Goal: Transaction & Acquisition: Purchase product/service

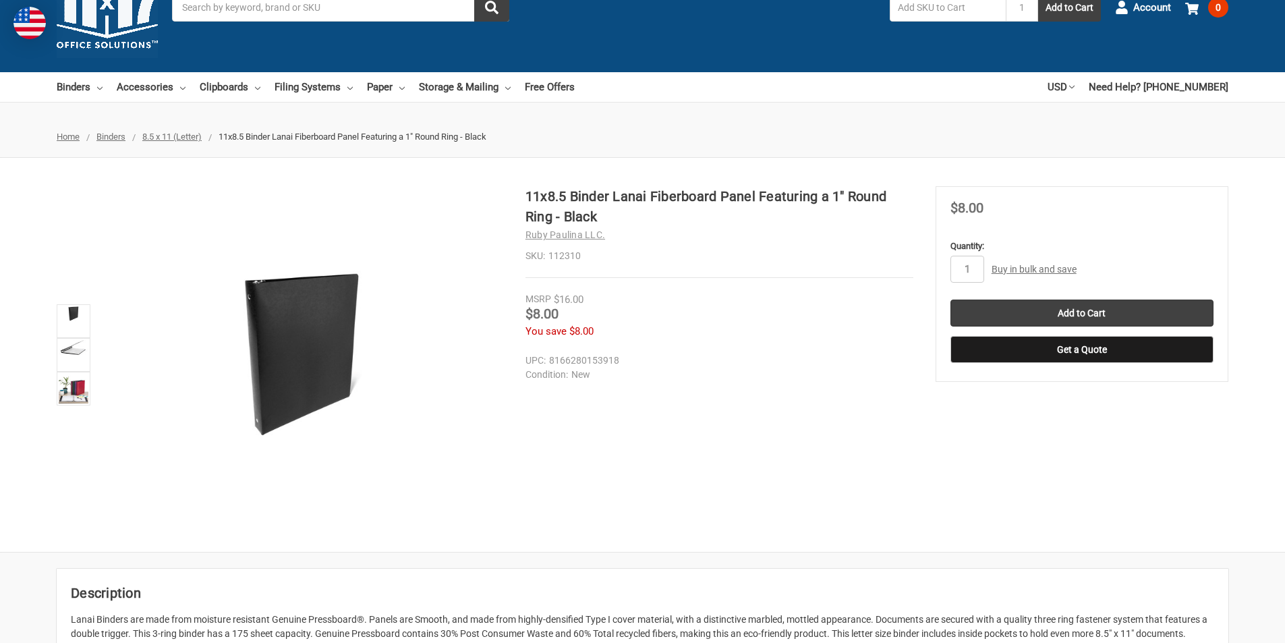
scroll to position [60, 0]
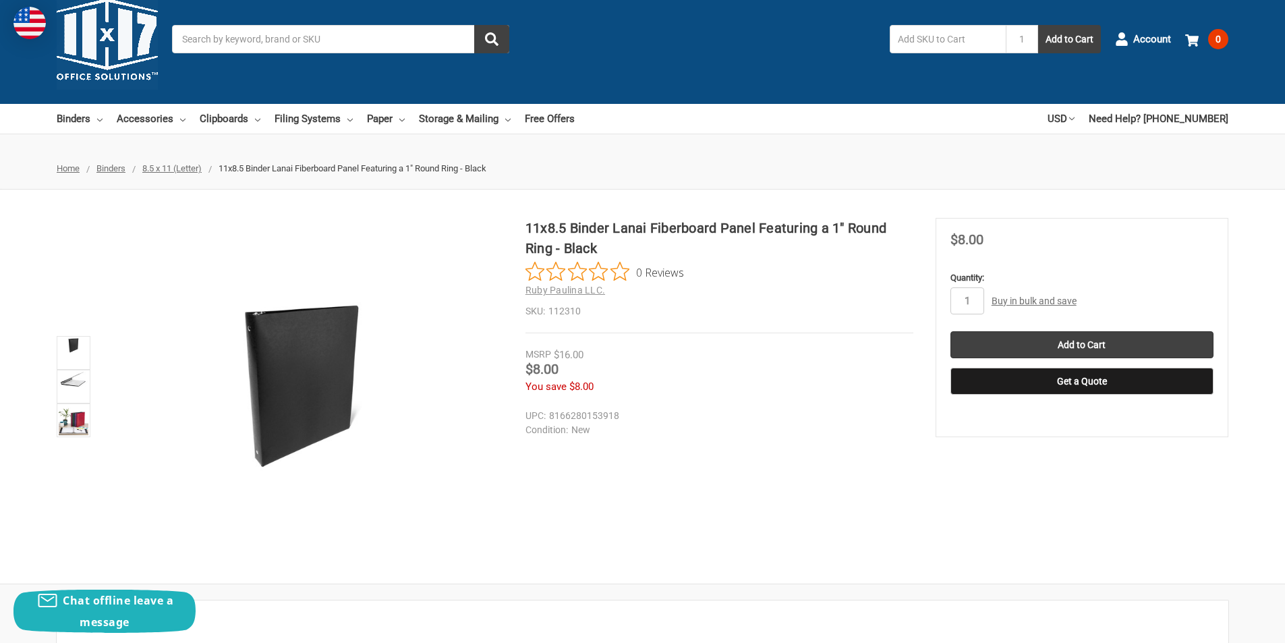
drag, startPoint x: 566, startPoint y: 291, endPoint x: 569, endPoint y: 270, distance: 21.1
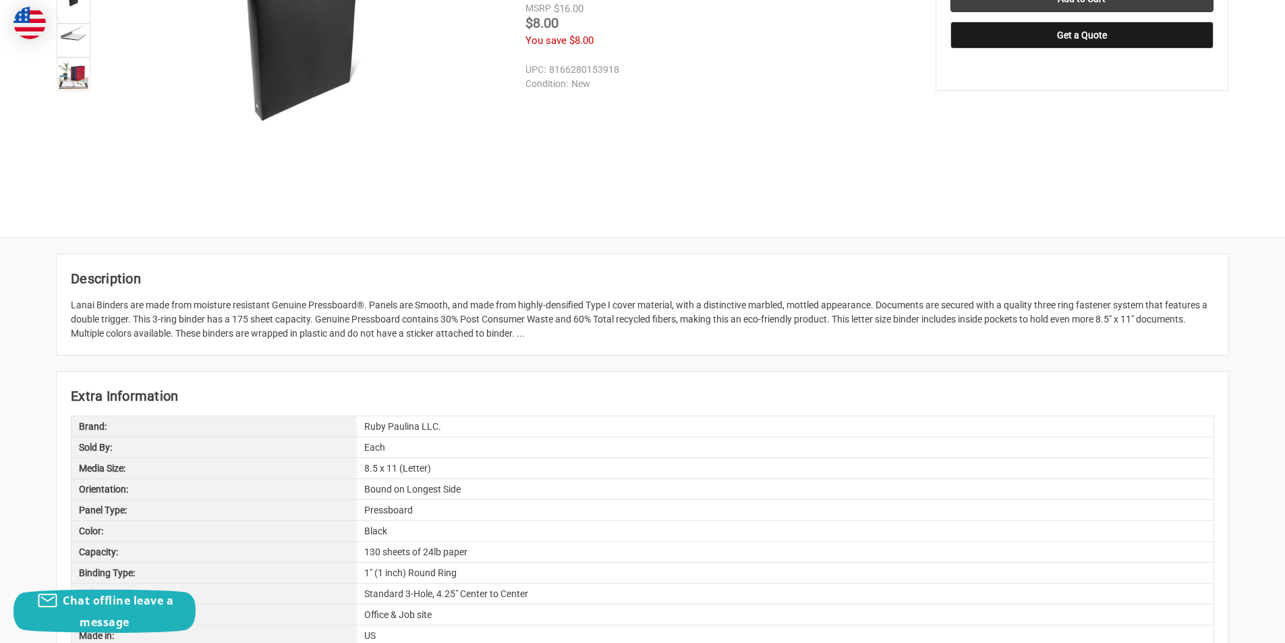
drag, startPoint x: 756, startPoint y: 307, endPoint x: 728, endPoint y: 372, distance: 70.7
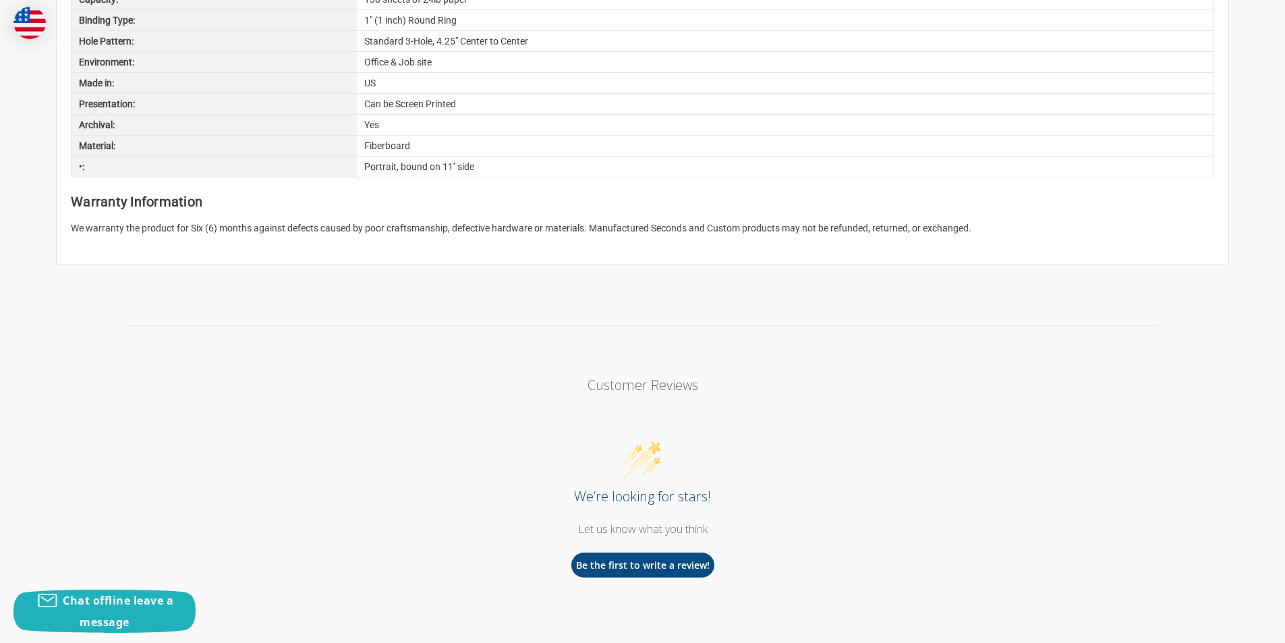
drag, startPoint x: 717, startPoint y: 410, endPoint x: 676, endPoint y: 531, distance: 128.4
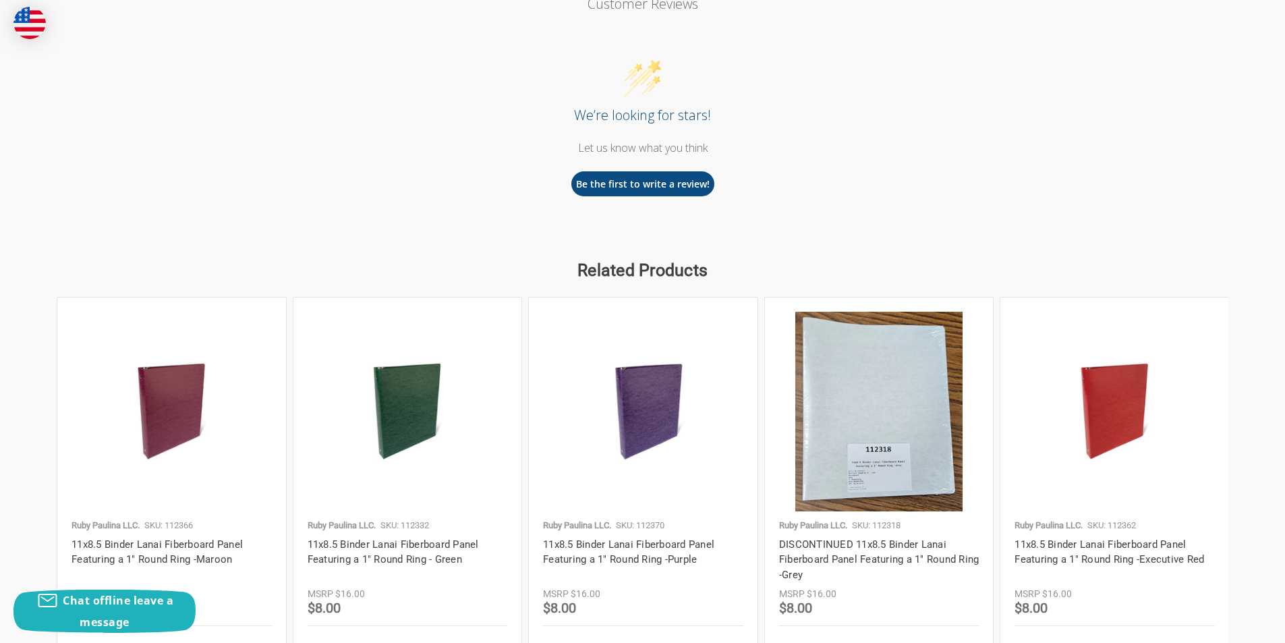
drag, startPoint x: 770, startPoint y: 484, endPoint x: 748, endPoint y: 572, distance: 91.1
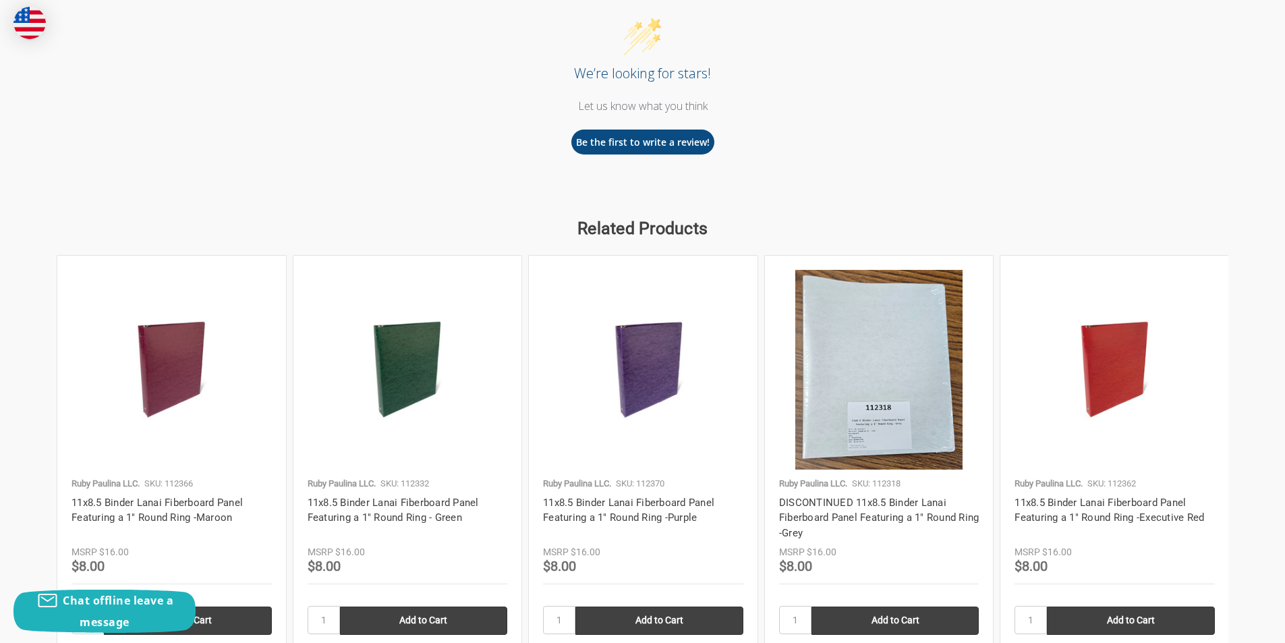
scroll to position [1392, 0]
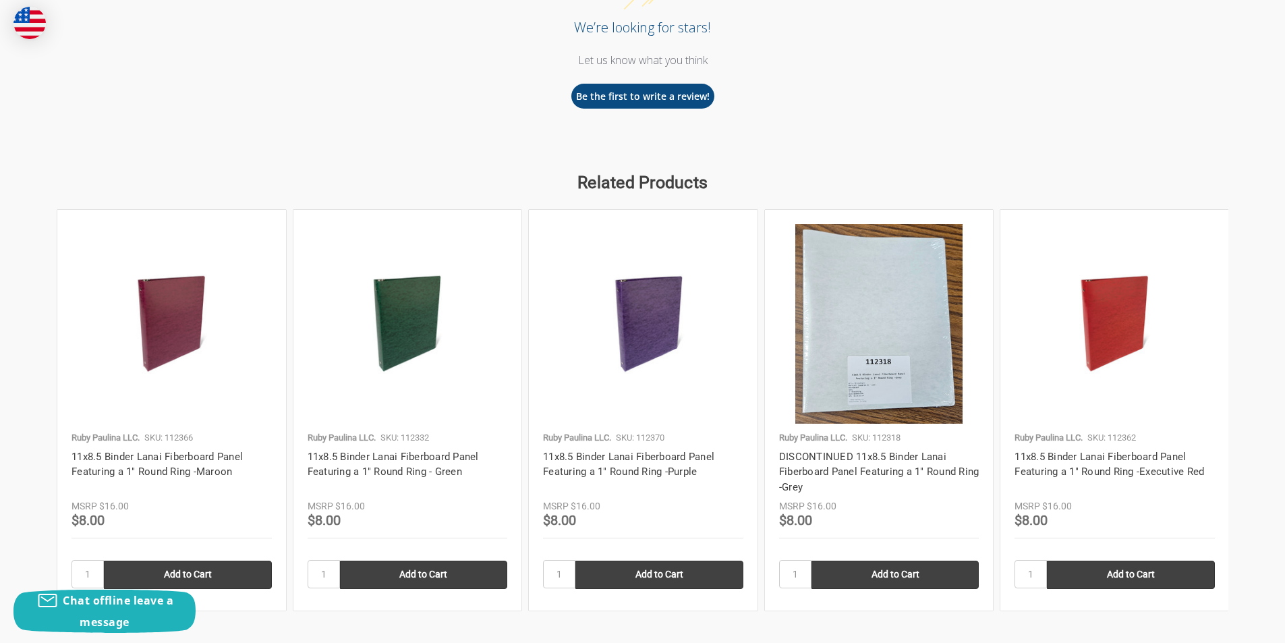
drag, startPoint x: 436, startPoint y: 255, endPoint x: 422, endPoint y: 289, distance: 36.6
click at [188, 402] on div at bounding box center [171, 324] width 200 height 200
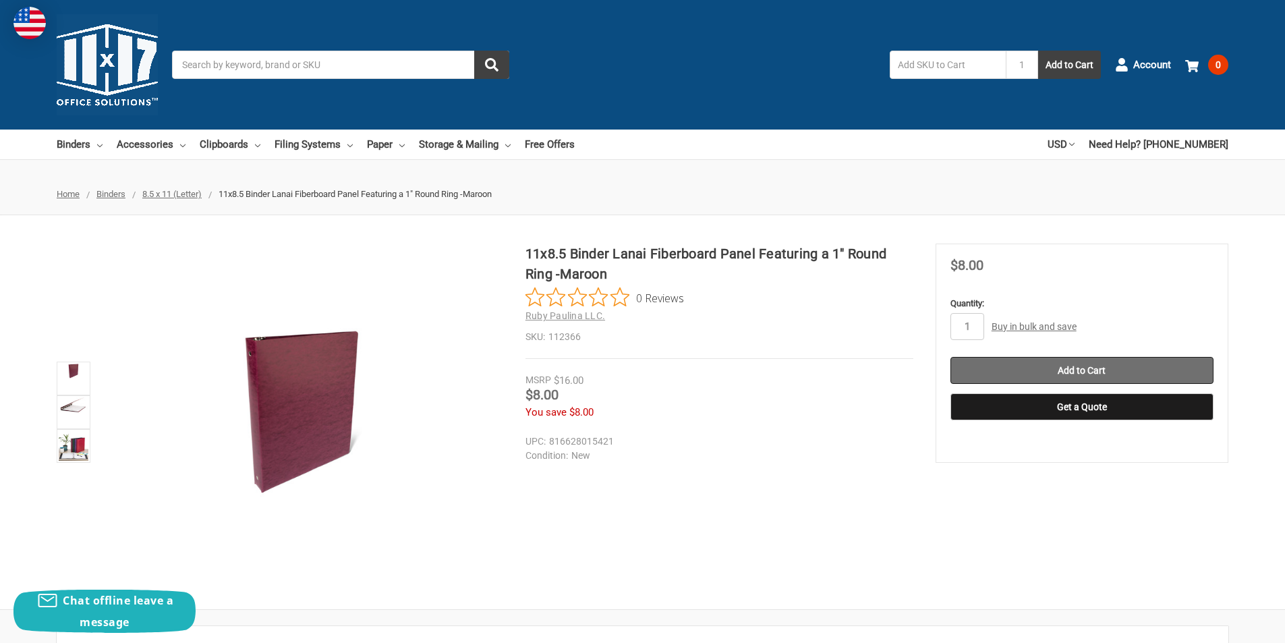
click at [1025, 365] on input "Add to Cart" at bounding box center [1081, 370] width 263 height 27
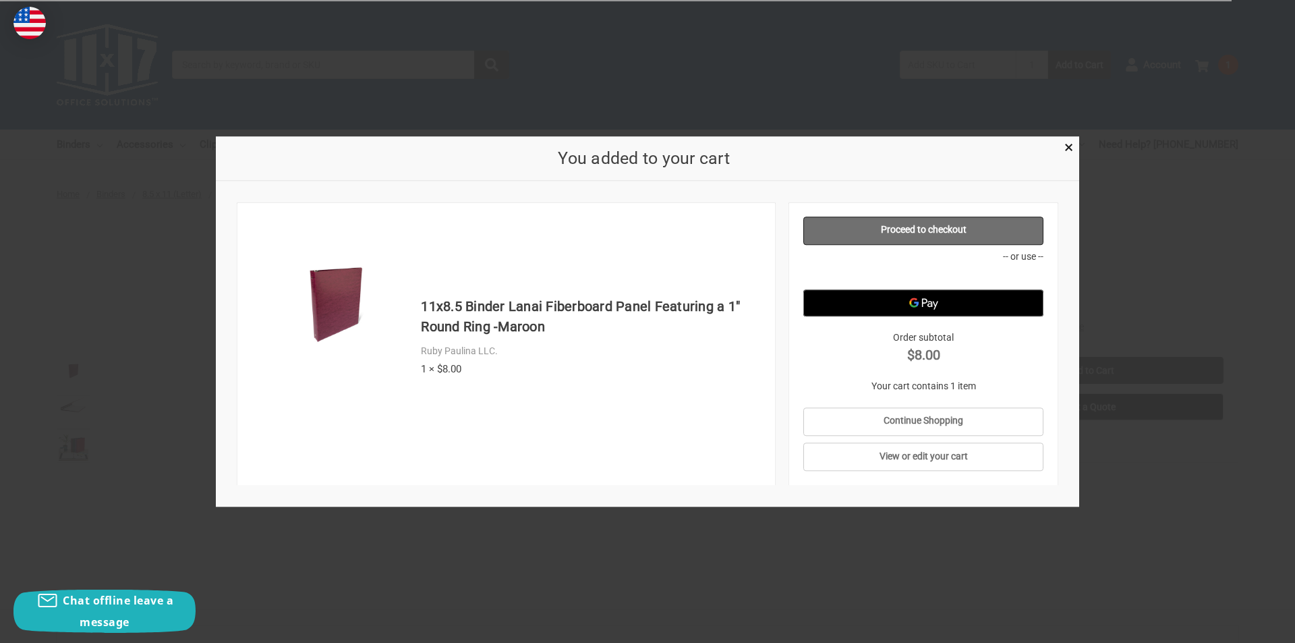
click at [924, 245] on section "Proceed to checkout -- or use -- -- or use -- Order subtotal $8.00 Your cart co…" at bounding box center [923, 343] width 269 height 283
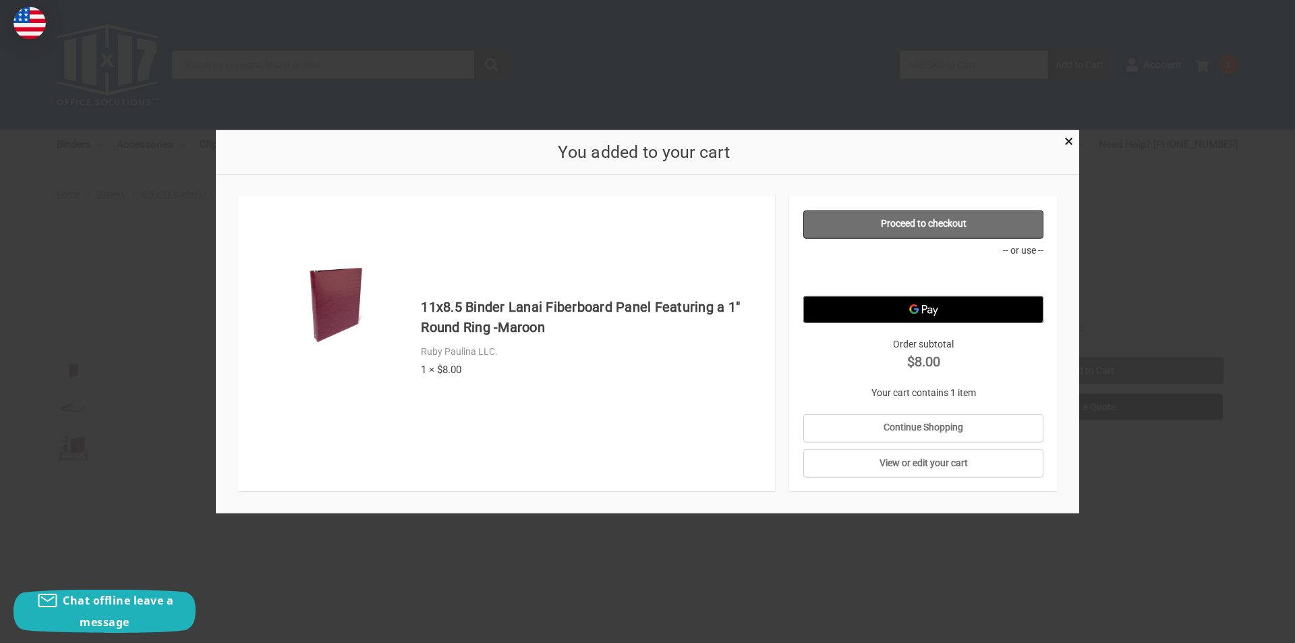
click at [931, 225] on link "Proceed to checkout" at bounding box center [923, 224] width 241 height 28
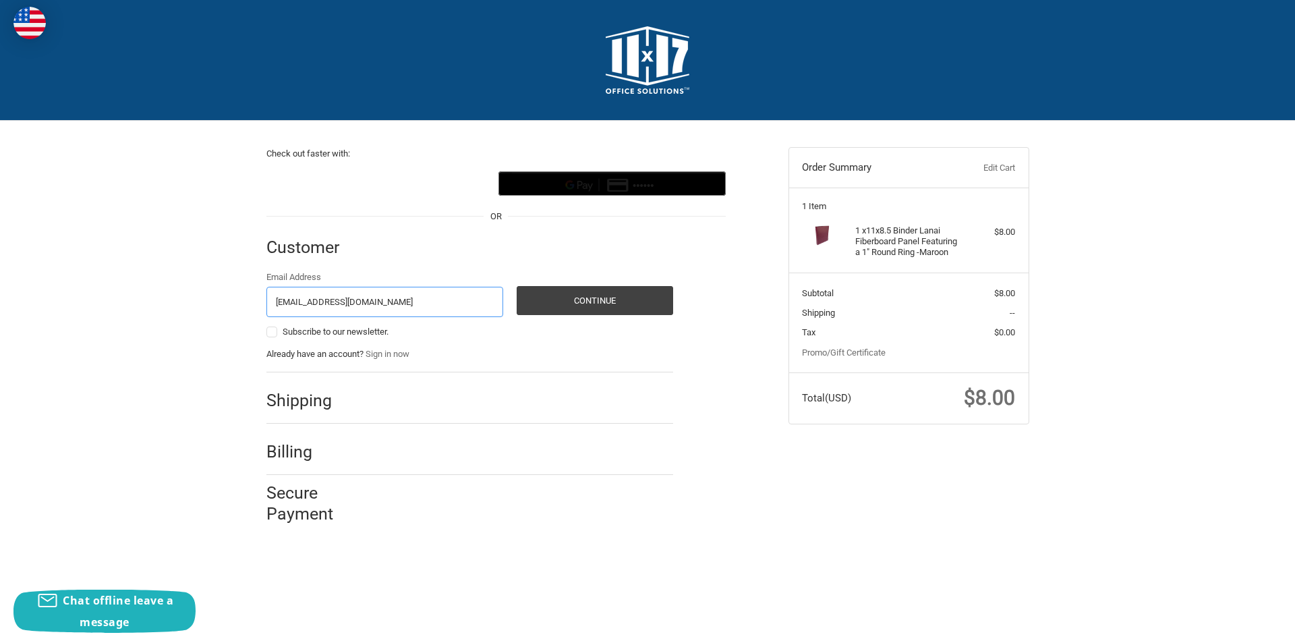
type input "ldmabon@icloud.com"
click at [681, 231] on ol "Customer Guest Customer Email Address ldmabon@icloud.com Subscribe to our newsl…" at bounding box center [495, 373] width 459 height 306
click at [321, 413] on div "Shipping" at bounding box center [469, 401] width 407 height 46
click at [604, 297] on button "Continue" at bounding box center [595, 300] width 156 height 29
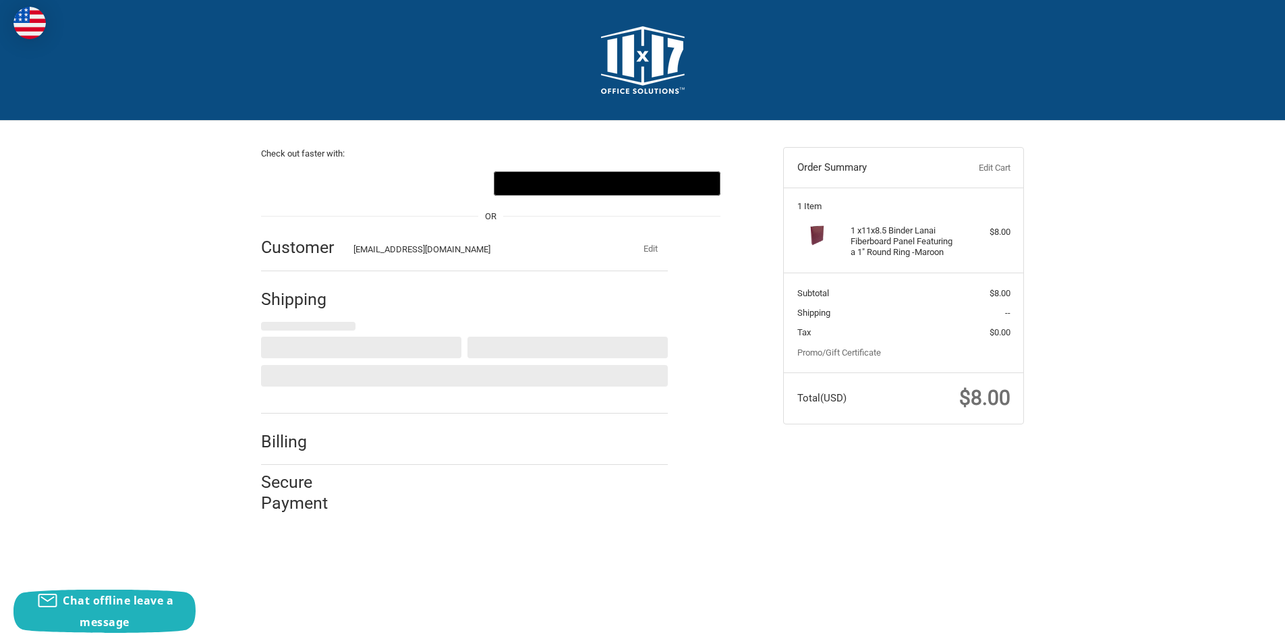
select select "US"
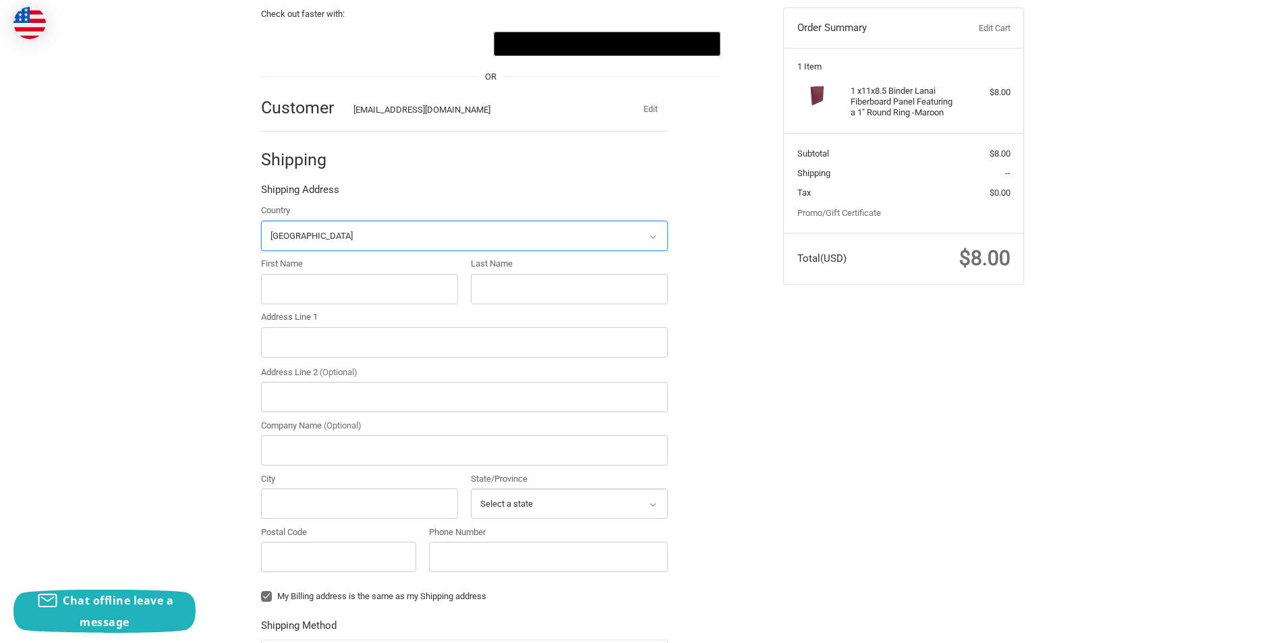
scroll to position [142, 0]
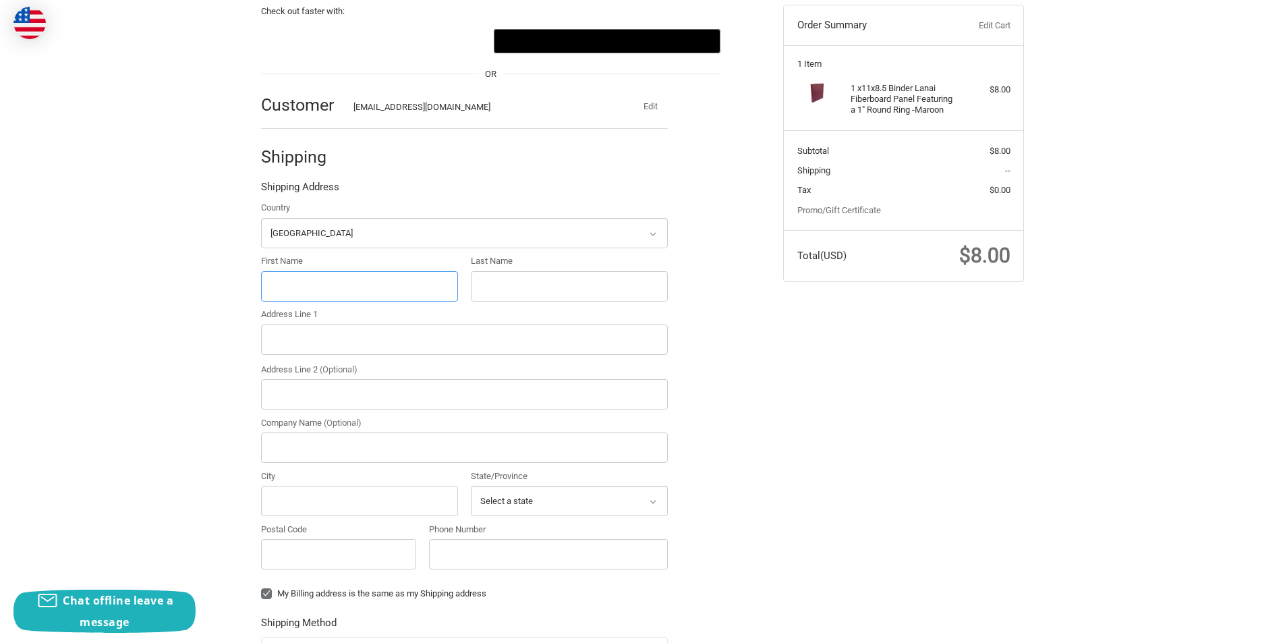
click at [340, 291] on input "First Name" at bounding box center [359, 286] width 197 height 30
type input "Lucas"
click at [507, 282] on input "Last Name" at bounding box center [569, 286] width 197 height 30
type input "Mabon"
click at [454, 340] on input "Address Line 1" at bounding box center [464, 339] width 407 height 30
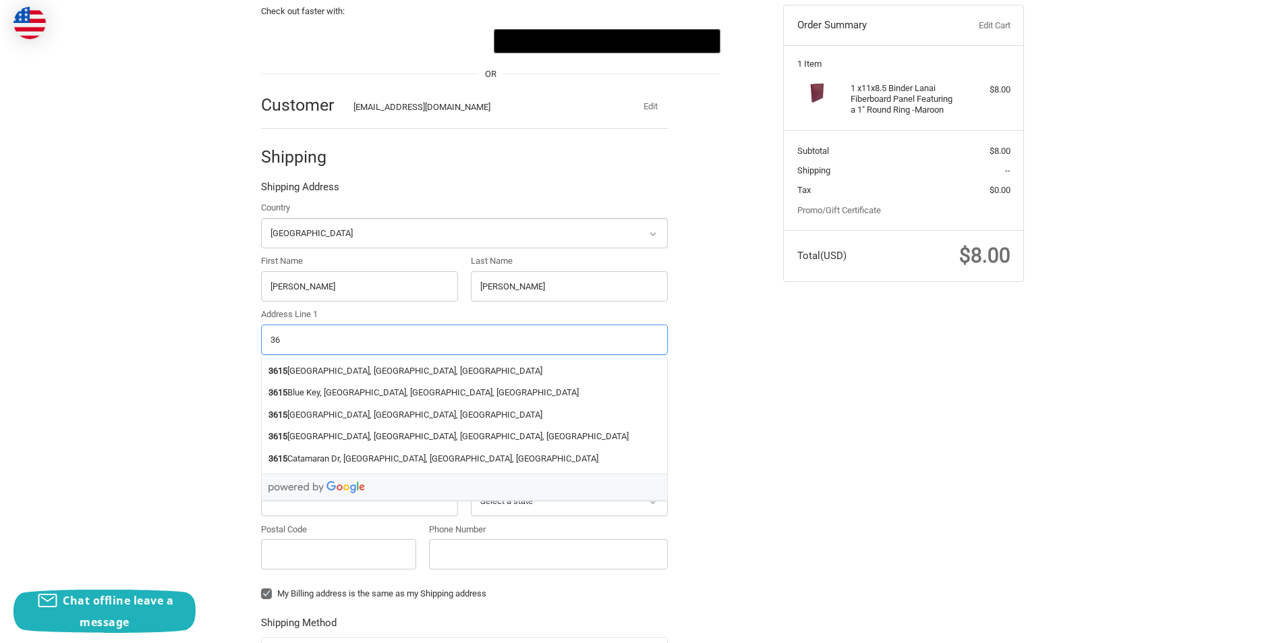
type input "3"
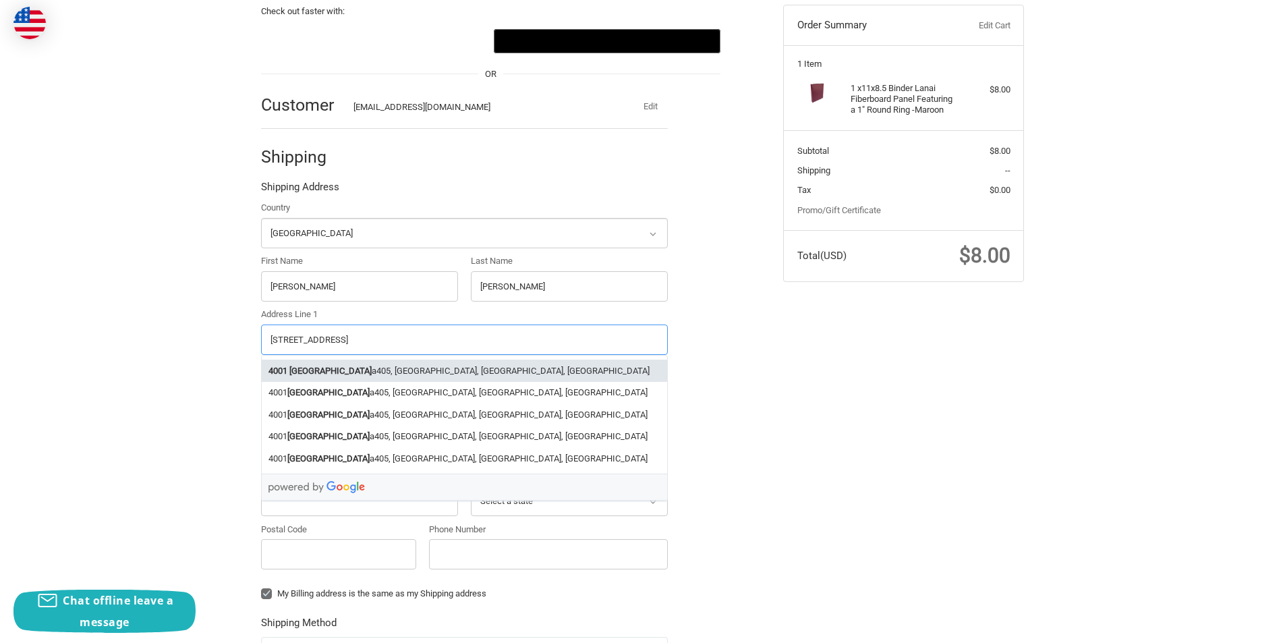
click at [464, 374] on li "4001 Mesa Road a405, Irvine, CA, USA" at bounding box center [464, 370] width 405 height 22
type input "4001 Mesa Road a405"
type input "a405"
type input "Irvine"
type input "92617"
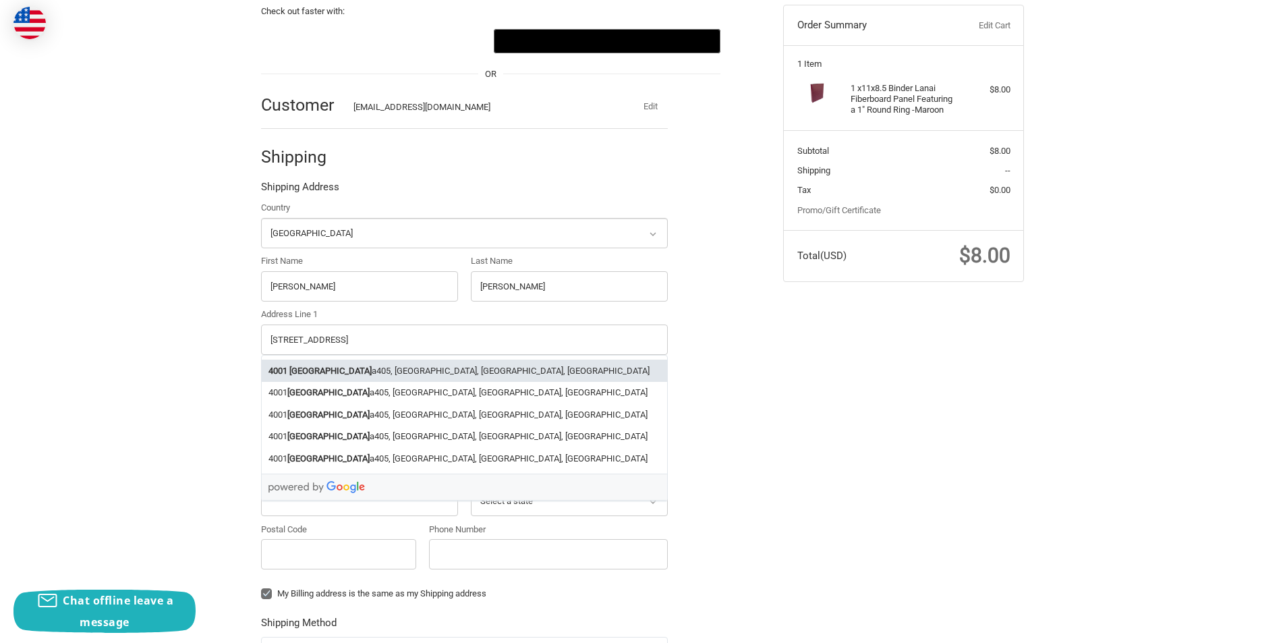
select select "CA"
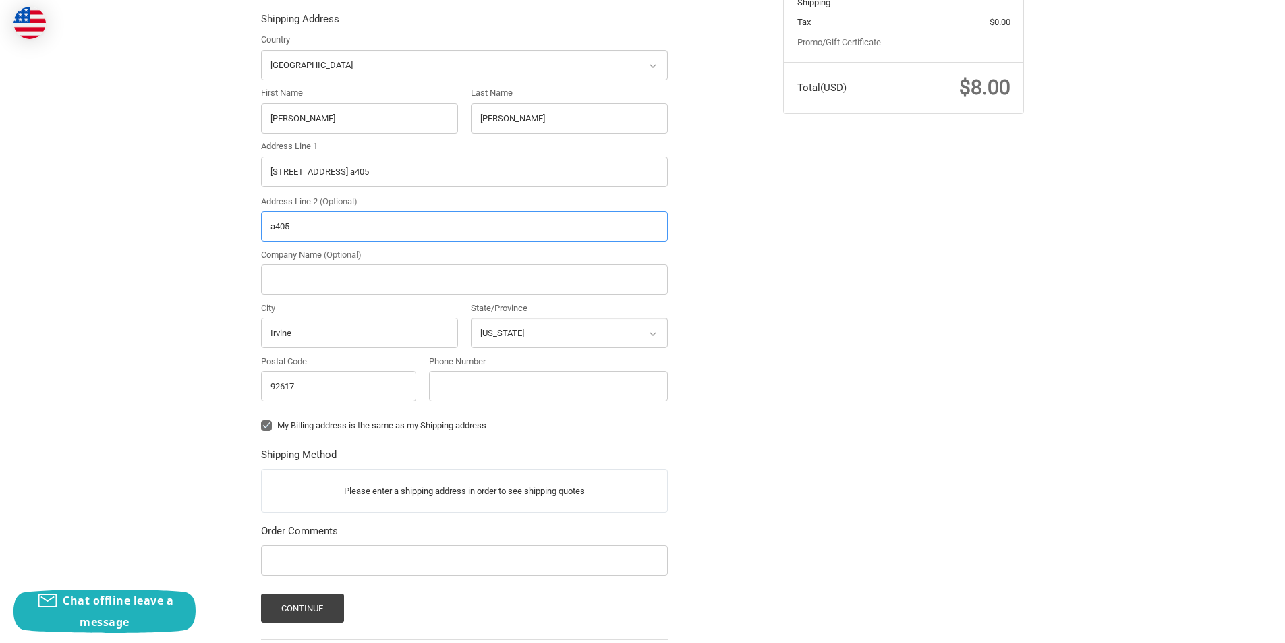
scroll to position [412, 0]
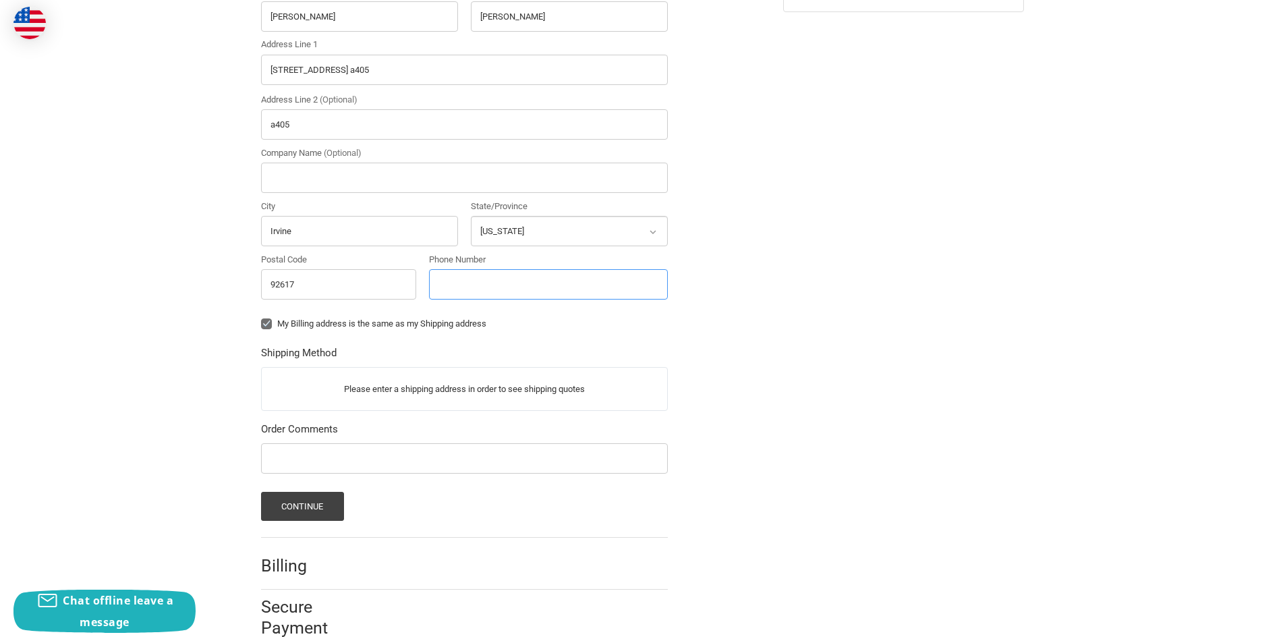
click at [467, 270] on input "Phone Number" at bounding box center [548, 284] width 239 height 30
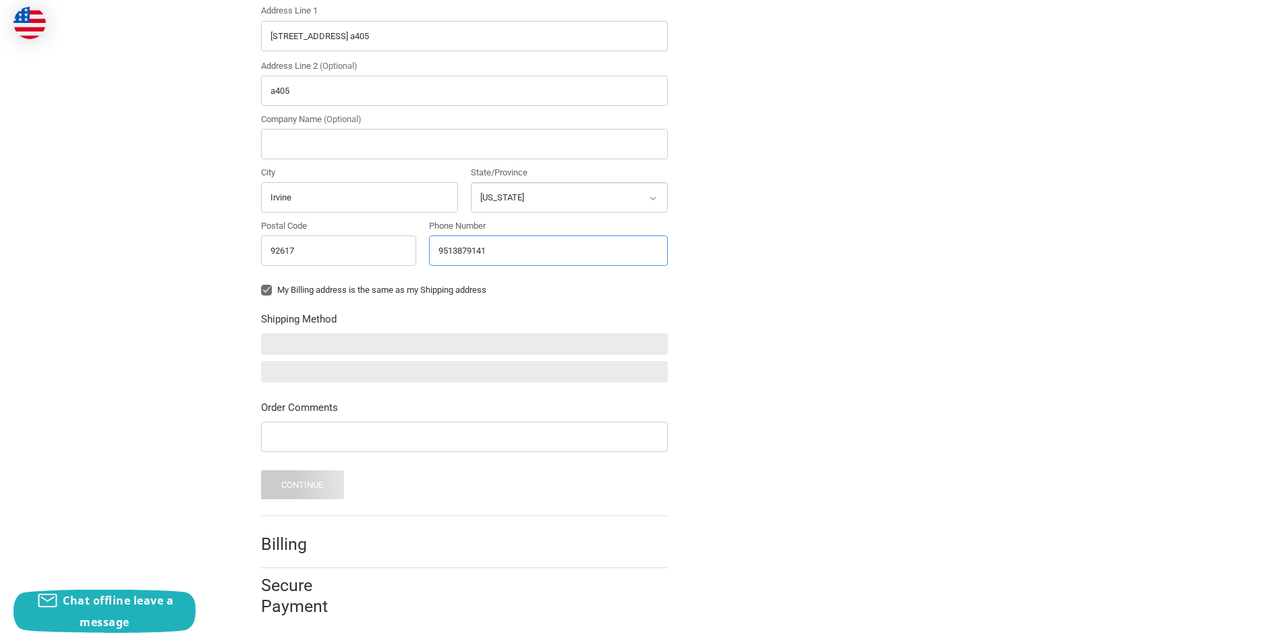
scroll to position [448, 0]
type input "9513879141"
click at [694, 299] on ol "Customer ldmabon@icloud.com Edit Shipping Shipping Address Country Select a cou…" at bounding box center [490, 194] width 459 height 844
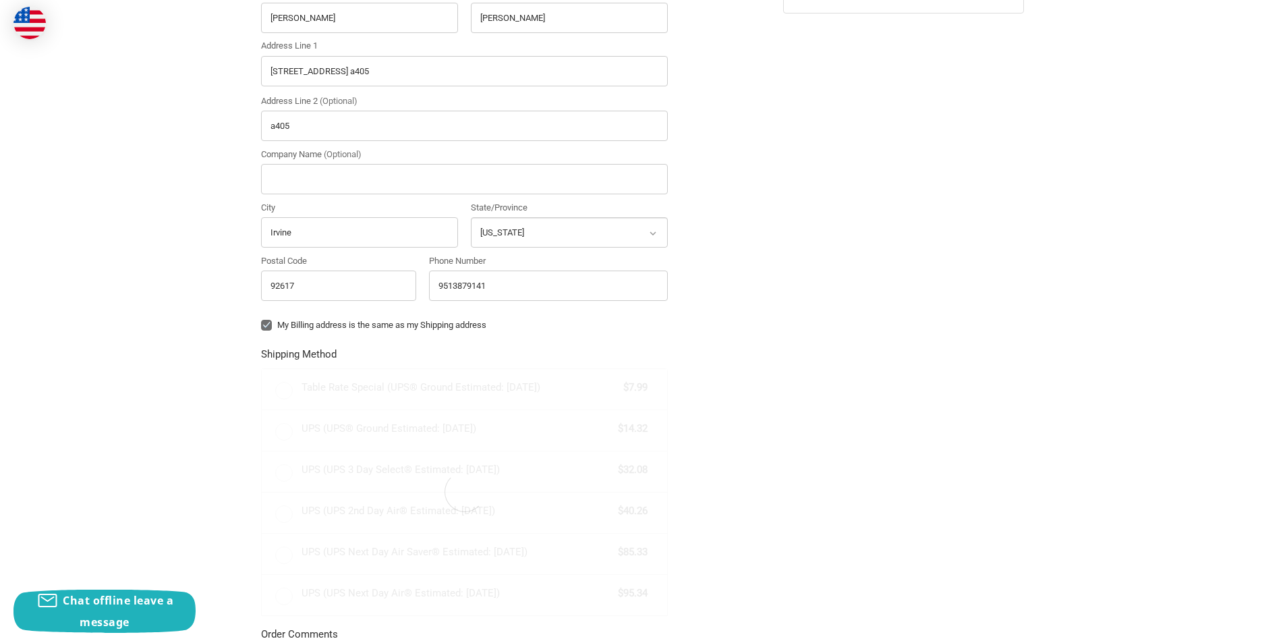
radio input "true"
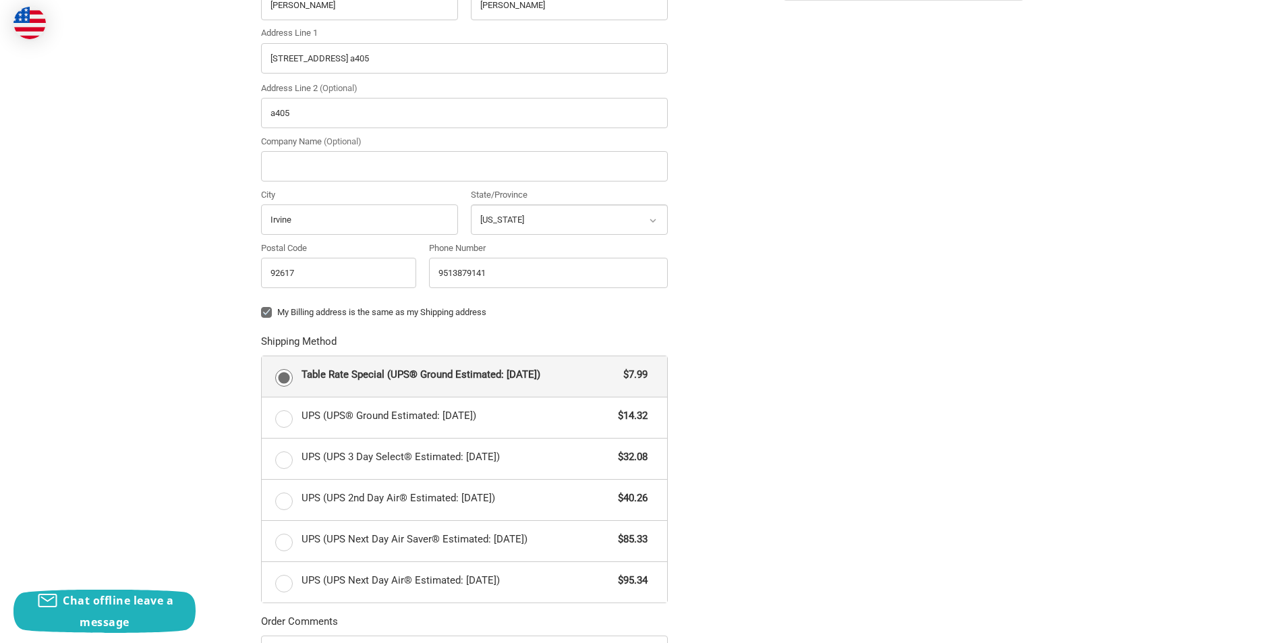
drag, startPoint x: 754, startPoint y: 285, endPoint x: 743, endPoint y: 344, distance: 59.6
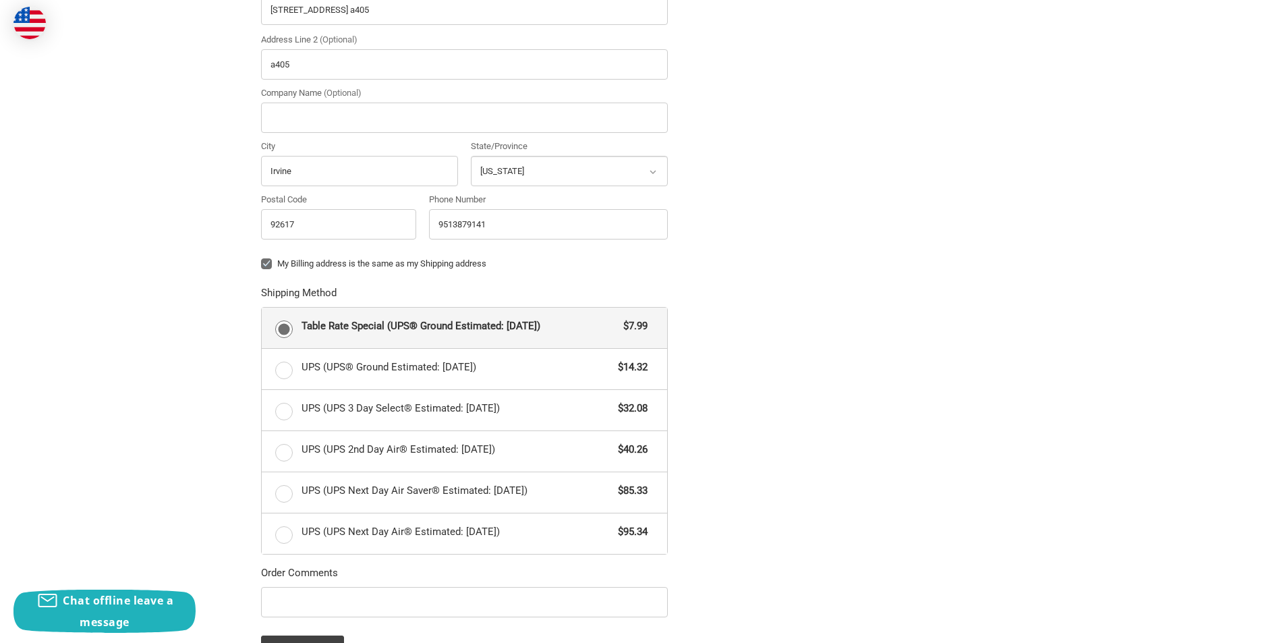
drag, startPoint x: 744, startPoint y: 347, endPoint x: 735, endPoint y: 315, distance: 32.9
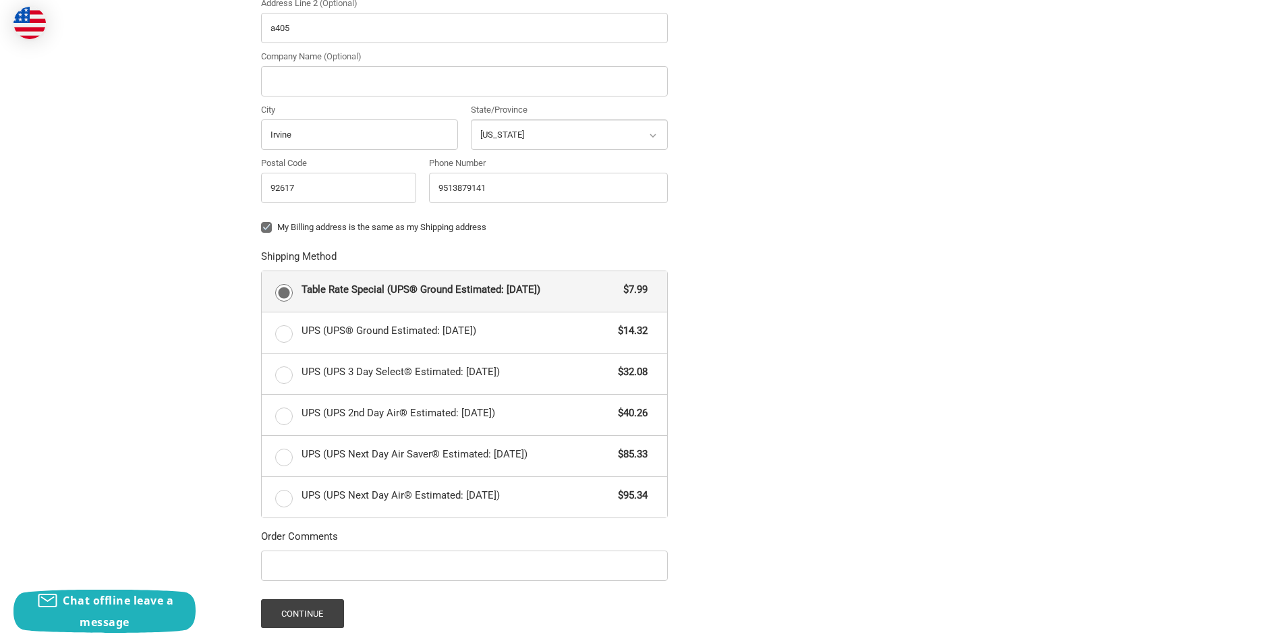
drag, startPoint x: 735, startPoint y: 307, endPoint x: 733, endPoint y: 281, distance: 26.4
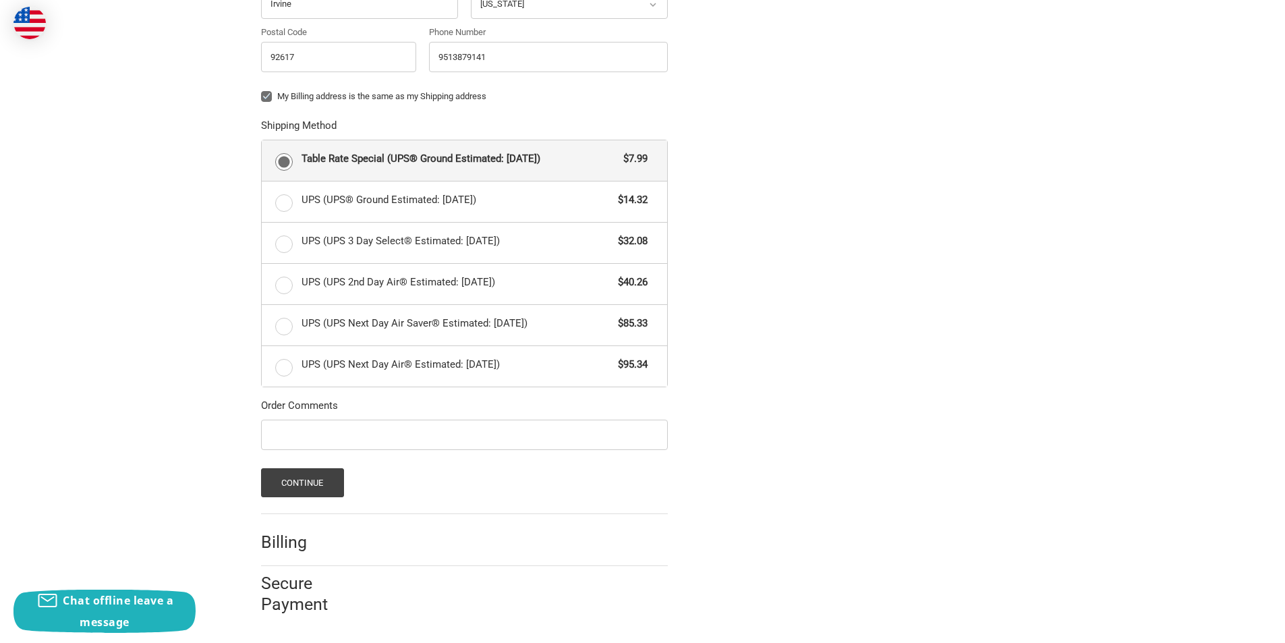
drag, startPoint x: 732, startPoint y: 305, endPoint x: 707, endPoint y: 382, distance: 80.2
drag, startPoint x: 713, startPoint y: 355, endPoint x: 692, endPoint y: 398, distance: 47.6
click at [301, 483] on button "Continue" at bounding box center [302, 482] width 83 height 29
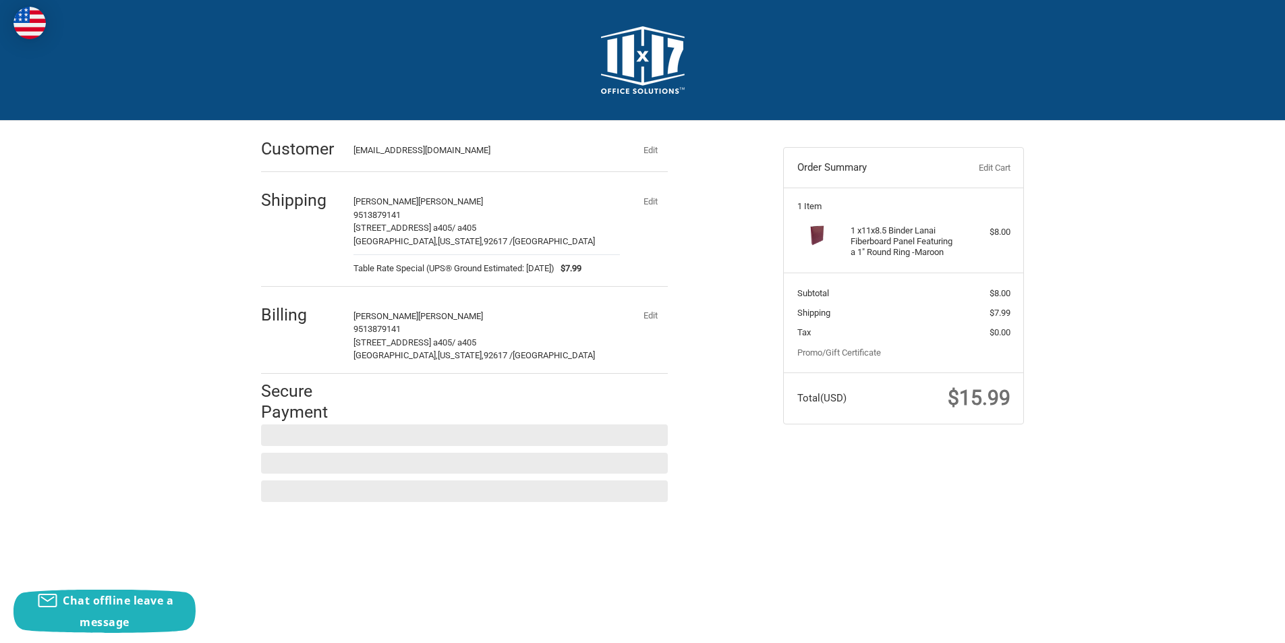
scroll to position [0, 0]
drag, startPoint x: 752, startPoint y: 488, endPoint x: 740, endPoint y: 411, distance: 78.4
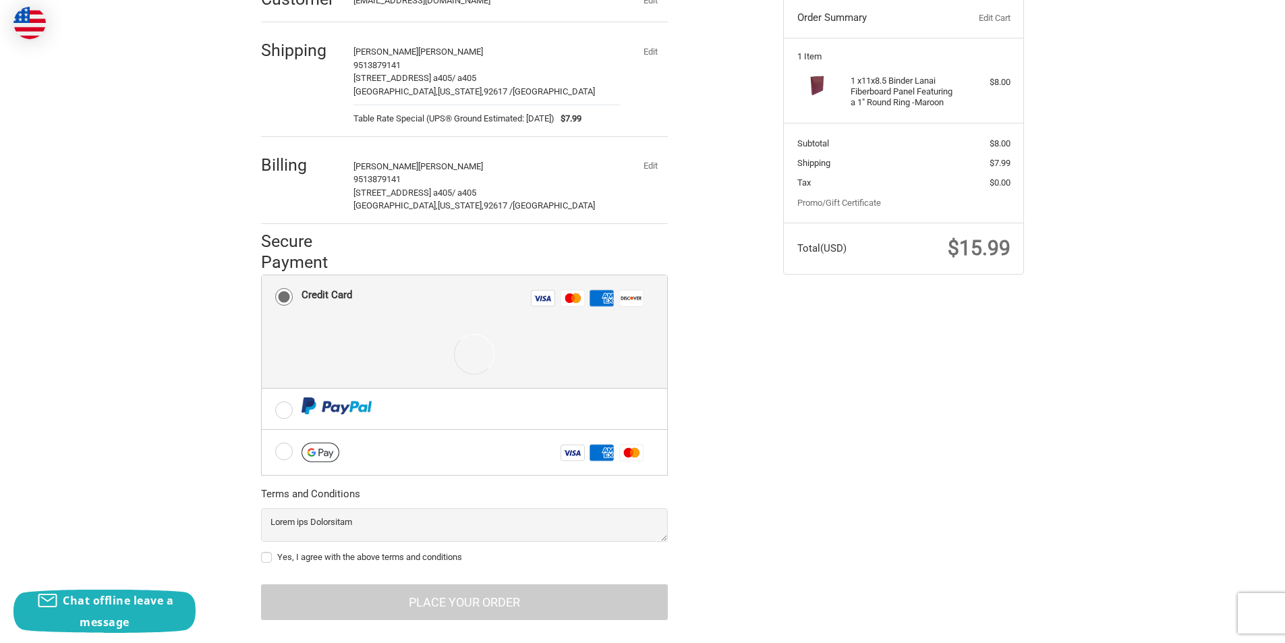
drag, startPoint x: 718, startPoint y: 304, endPoint x: 701, endPoint y: 353, distance: 51.4
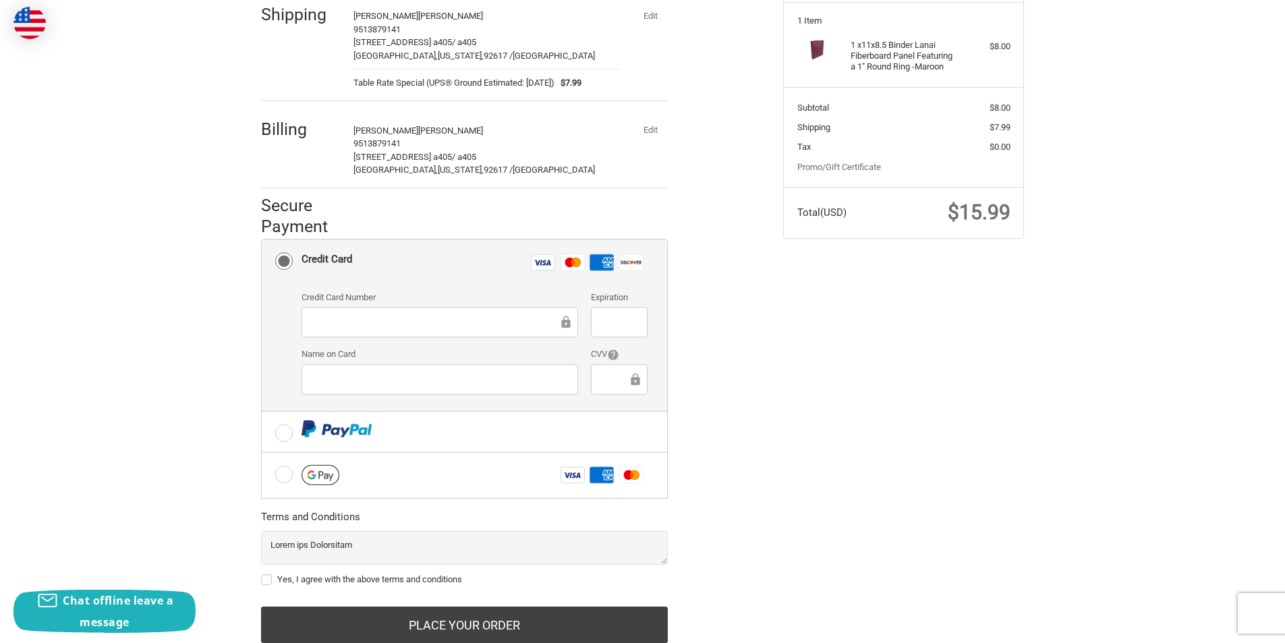
scroll to position [195, 0]
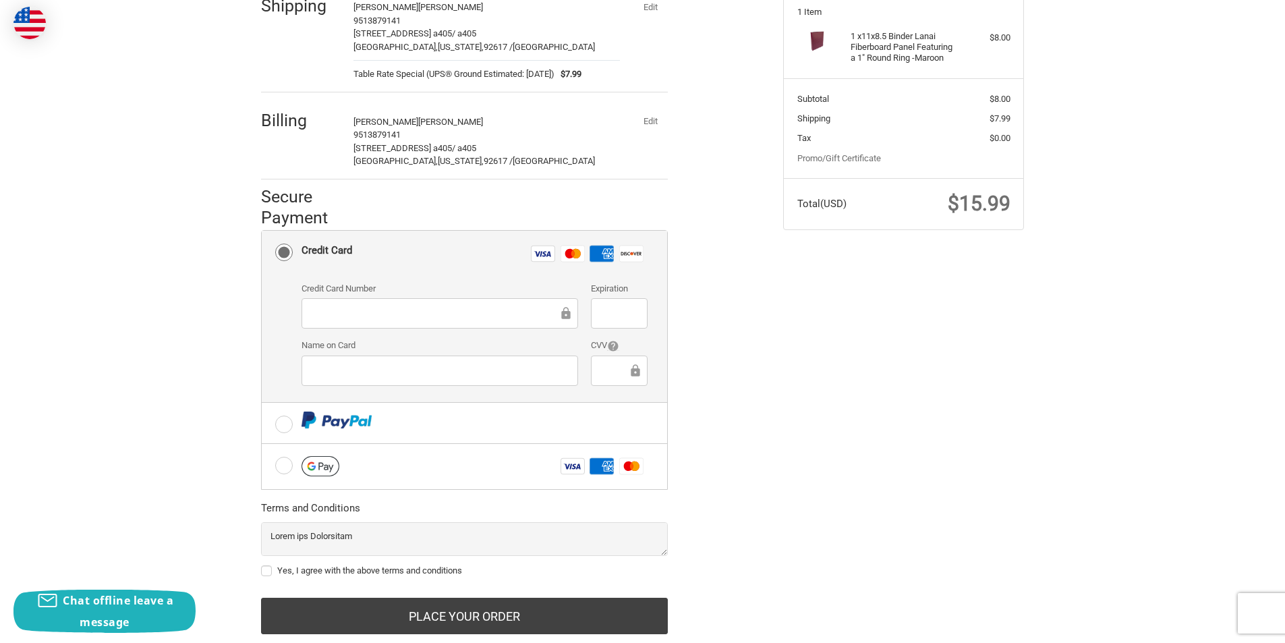
drag, startPoint x: 709, startPoint y: 313, endPoint x: 703, endPoint y: 341, distance: 28.8
click at [400, 286] on label "Credit Card Number" at bounding box center [439, 287] width 276 height 13
drag, startPoint x: 316, startPoint y: 349, endPoint x: 328, endPoint y: 362, distance: 17.6
click at [316, 350] on label "Name on Card" at bounding box center [439, 344] width 276 height 13
click at [214, 419] on div "Check out faster with: @import url(//fonts.googleapis.com/css?family=Google+San…" at bounding box center [642, 294] width 1285 height 737
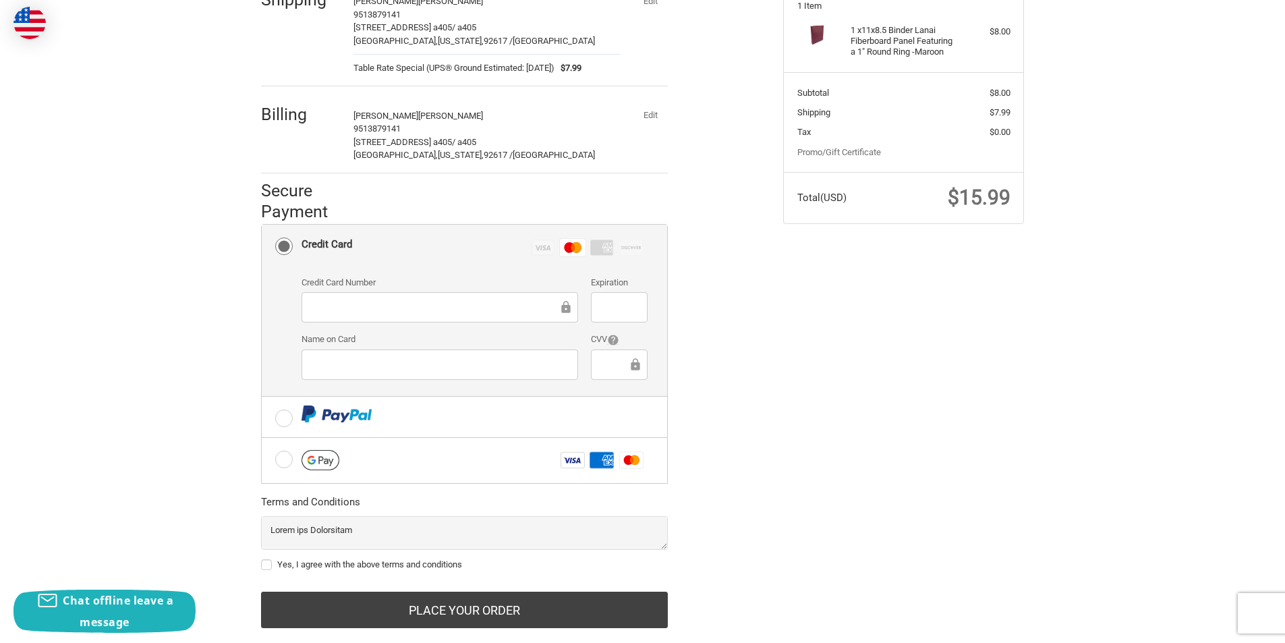
scroll to position [229, 0]
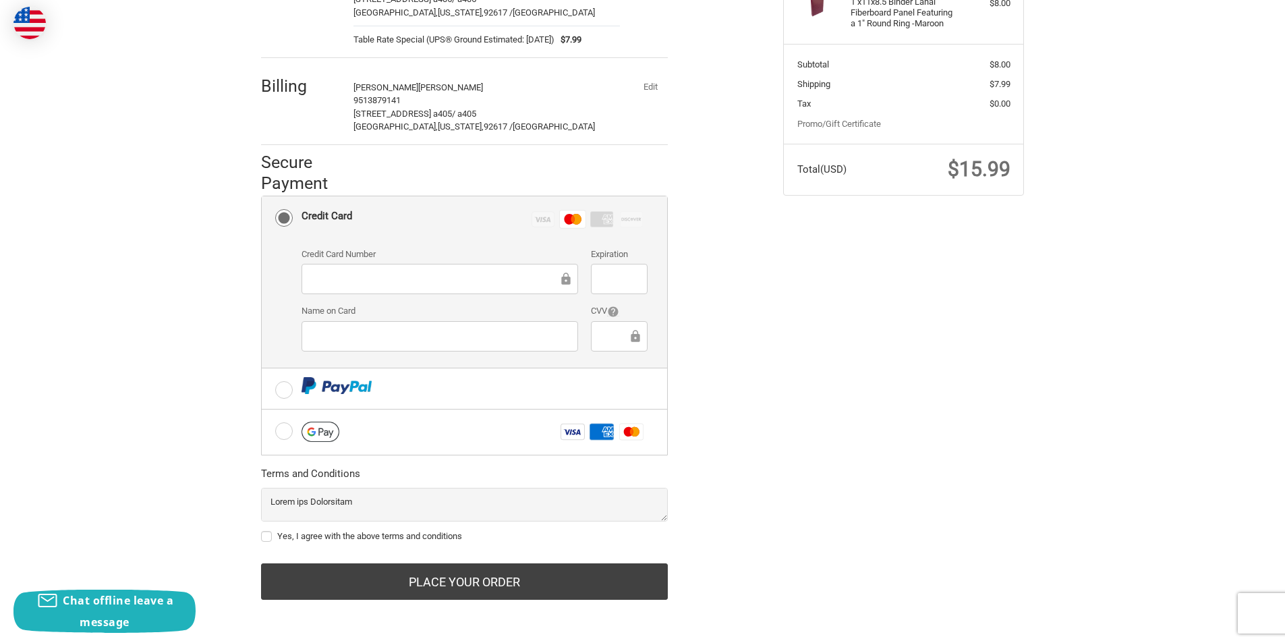
click at [628, 329] on icon at bounding box center [634, 336] width 13 height 30
click at [271, 533] on label "Yes, I agree with the above terms and conditions" at bounding box center [464, 536] width 407 height 11
click at [262, 530] on input "Yes, I agree with the above terms and conditions" at bounding box center [261, 529] width 1 height 1
checkbox input "true"
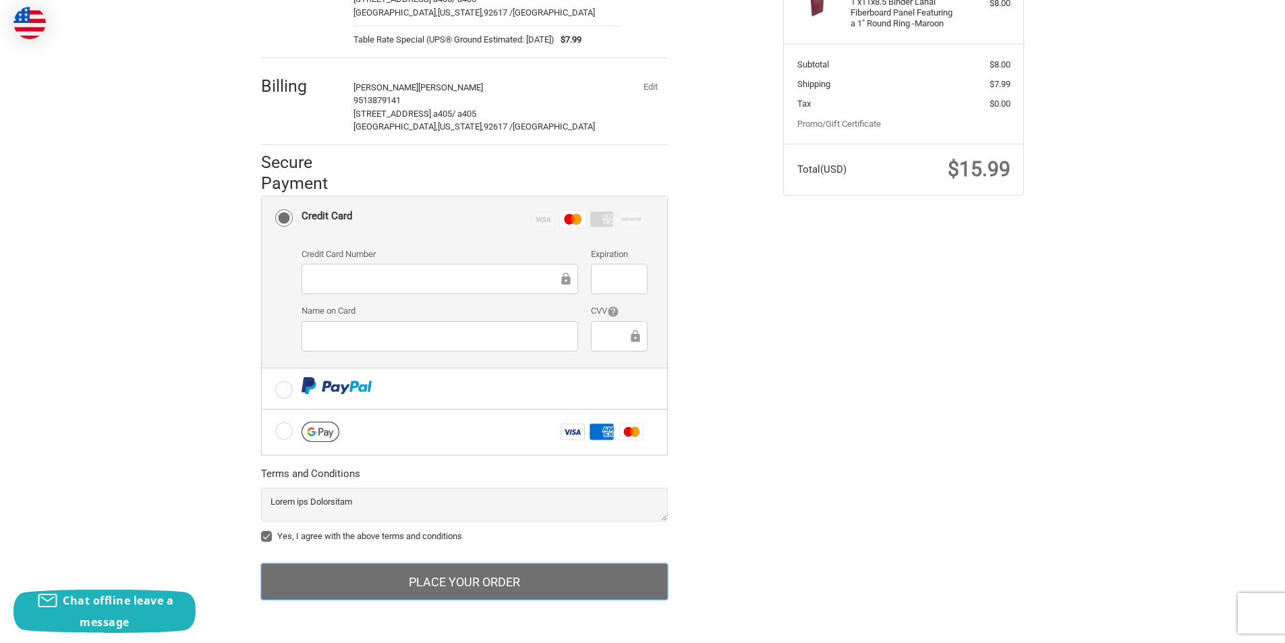
click at [424, 572] on button "Place Your Order" at bounding box center [464, 581] width 407 height 36
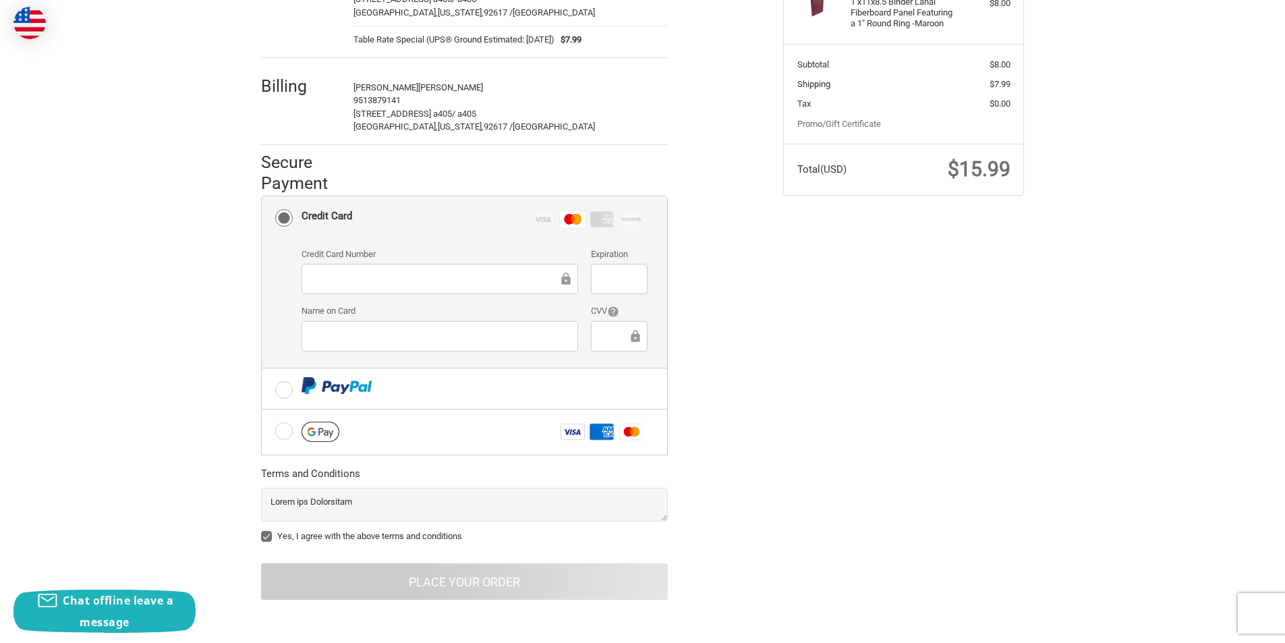
drag, startPoint x: 782, startPoint y: 434, endPoint x: 772, endPoint y: 479, distance: 46.2
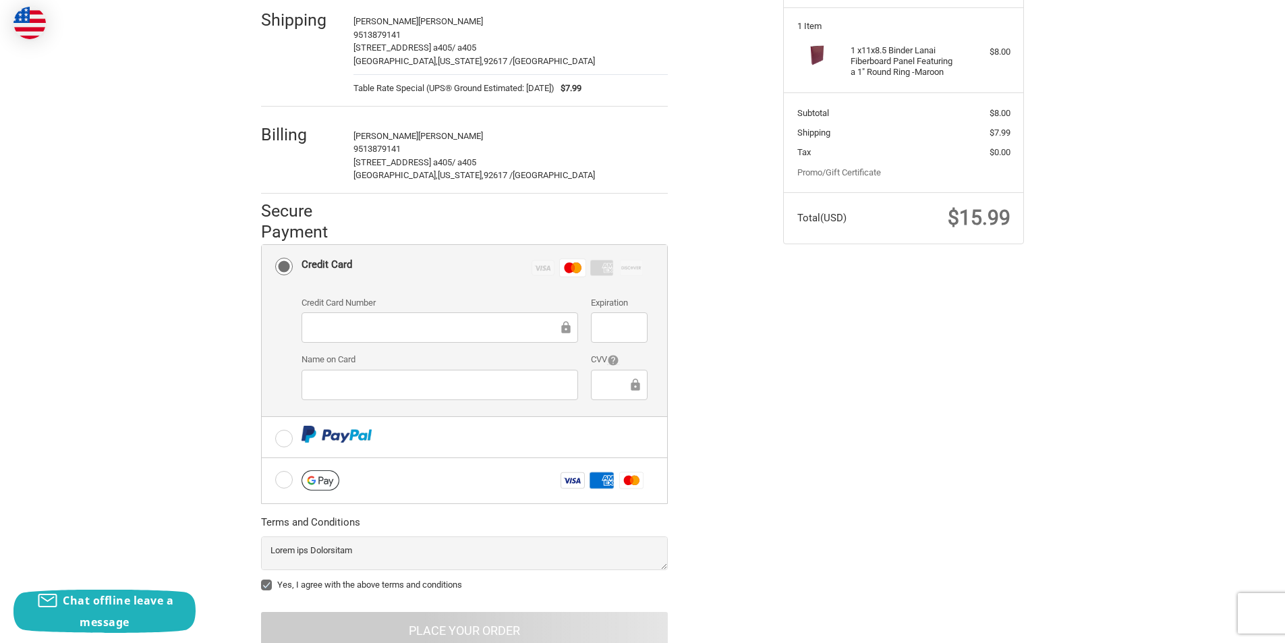
drag, startPoint x: 777, startPoint y: 498, endPoint x: 765, endPoint y: 464, distance: 36.7
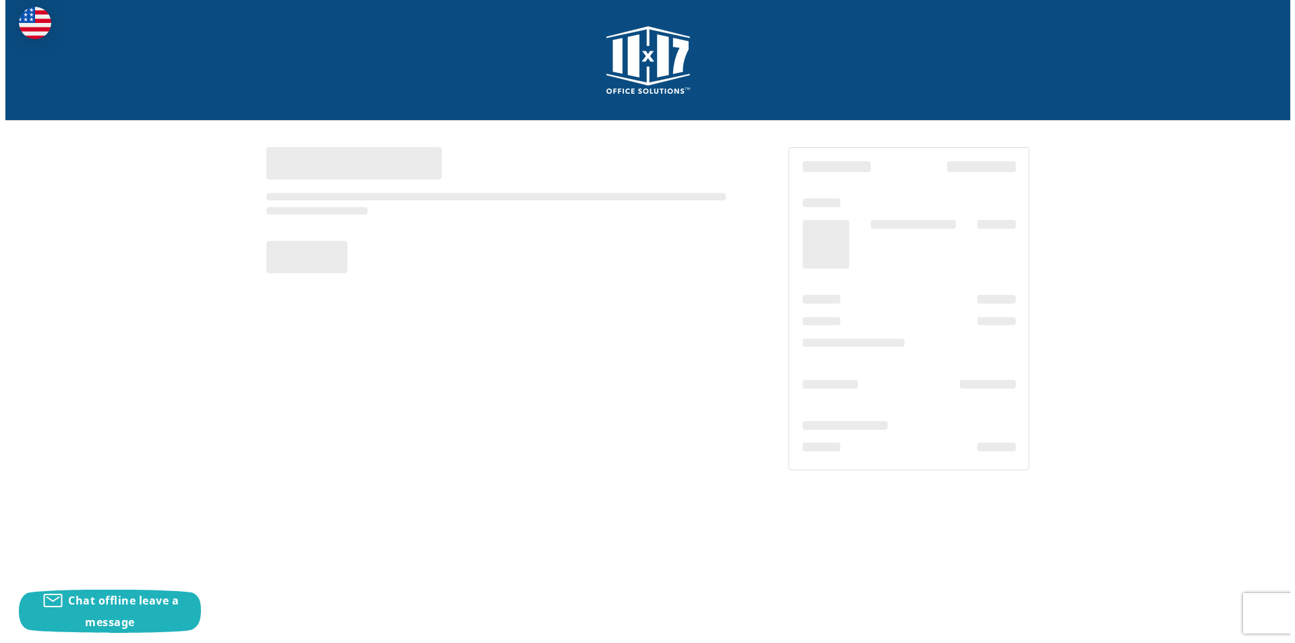
scroll to position [0, 0]
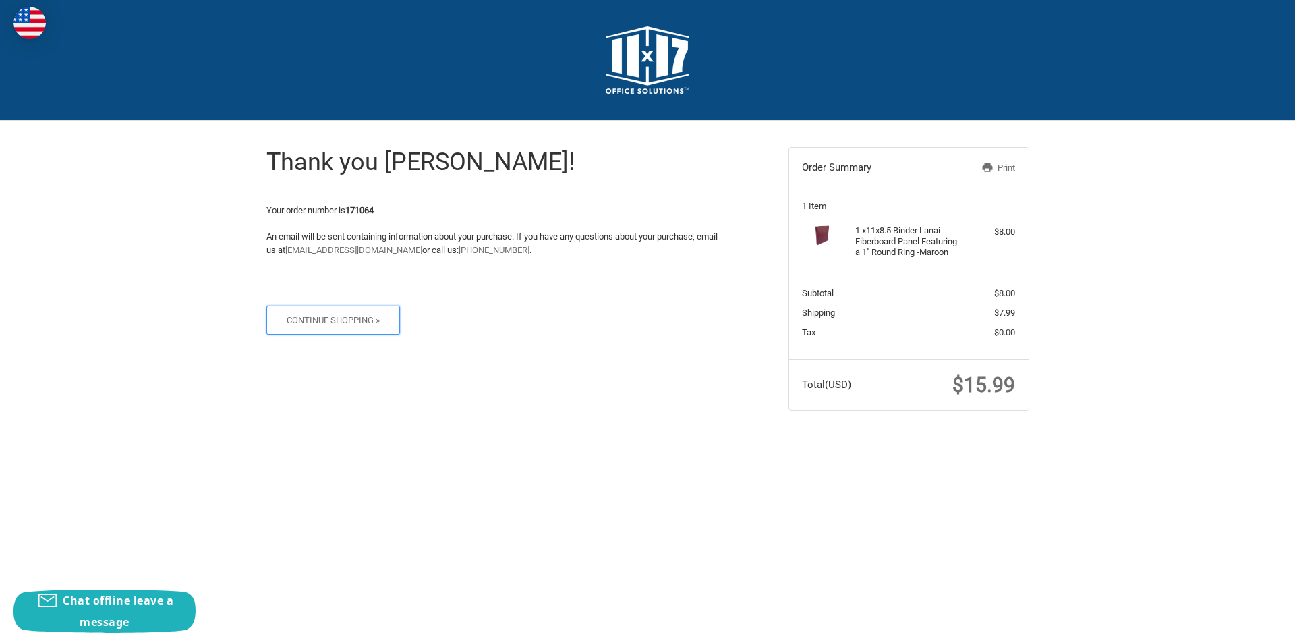
click at [345, 322] on button "Continue Shopping »" at bounding box center [333, 319] width 134 height 29
